Goal: Information Seeking & Learning: Check status

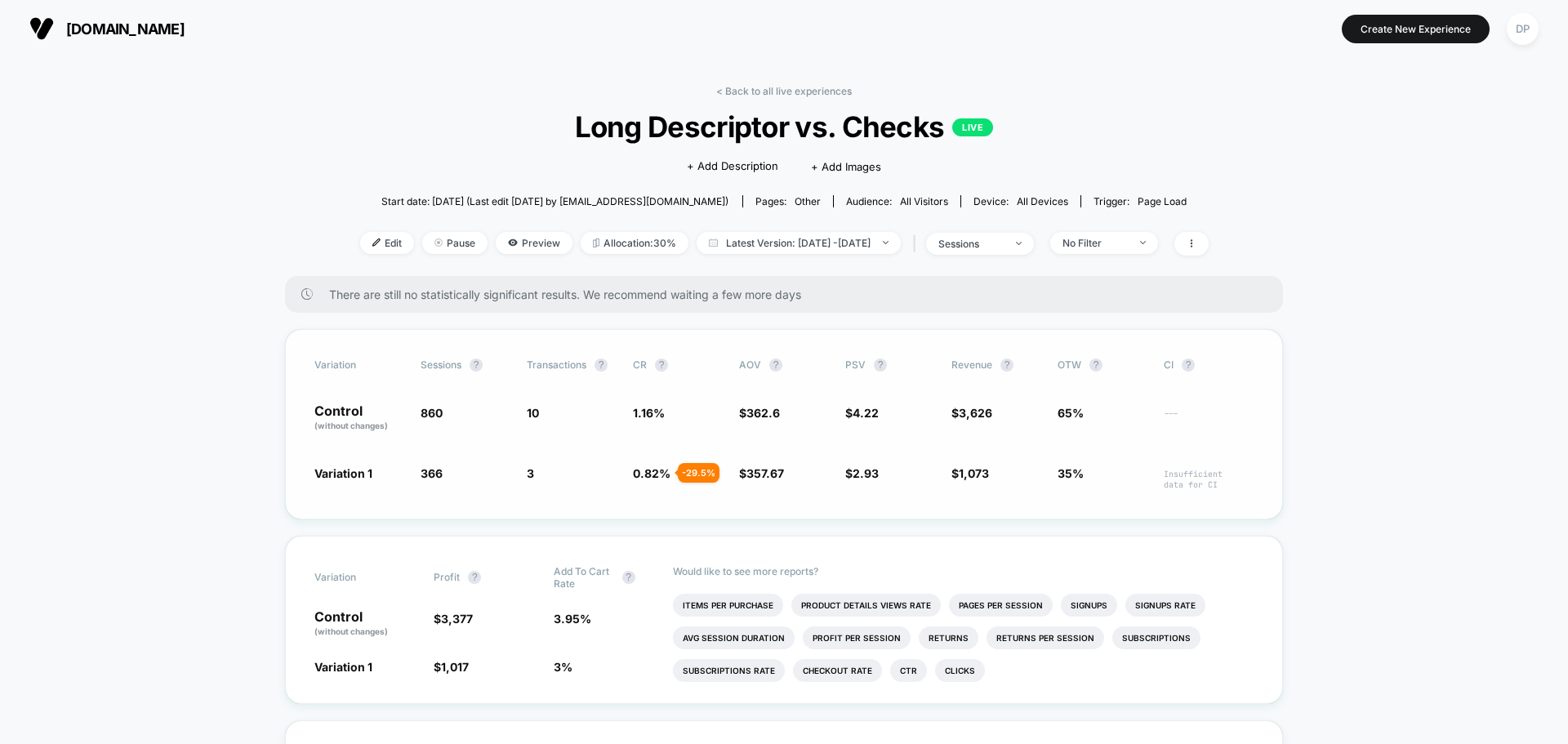
drag, startPoint x: 655, startPoint y: 415, endPoint x: 899, endPoint y: 435, distance: 244.8
click at [899, 435] on div "Variation Sessions ? Transactions ? CR ? AOV ? PSV ? Revenue ? OTW ? CI ? Contr…" at bounding box center [784, 424] width 998 height 190
drag, startPoint x: 987, startPoint y: 413, endPoint x: 778, endPoint y: 421, distance: 209.2
click at [778, 421] on div "Control (without changes) 860 10 1.16 % $ 362.6 $ 4.22 $ 3,626 65% ---" at bounding box center [784, 418] width 940 height 28
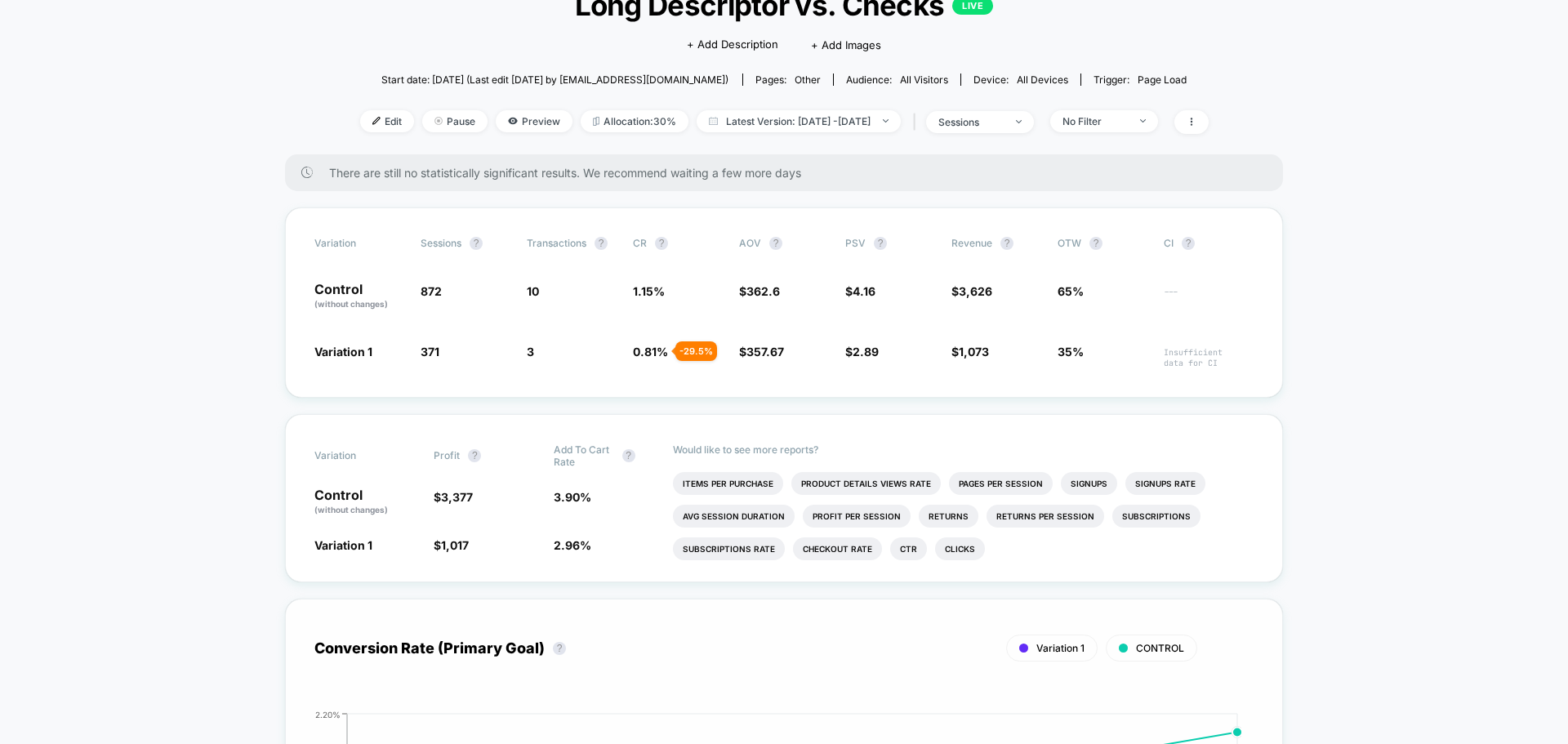
scroll to position [82, 0]
